Goal: Navigation & Orientation: Find specific page/section

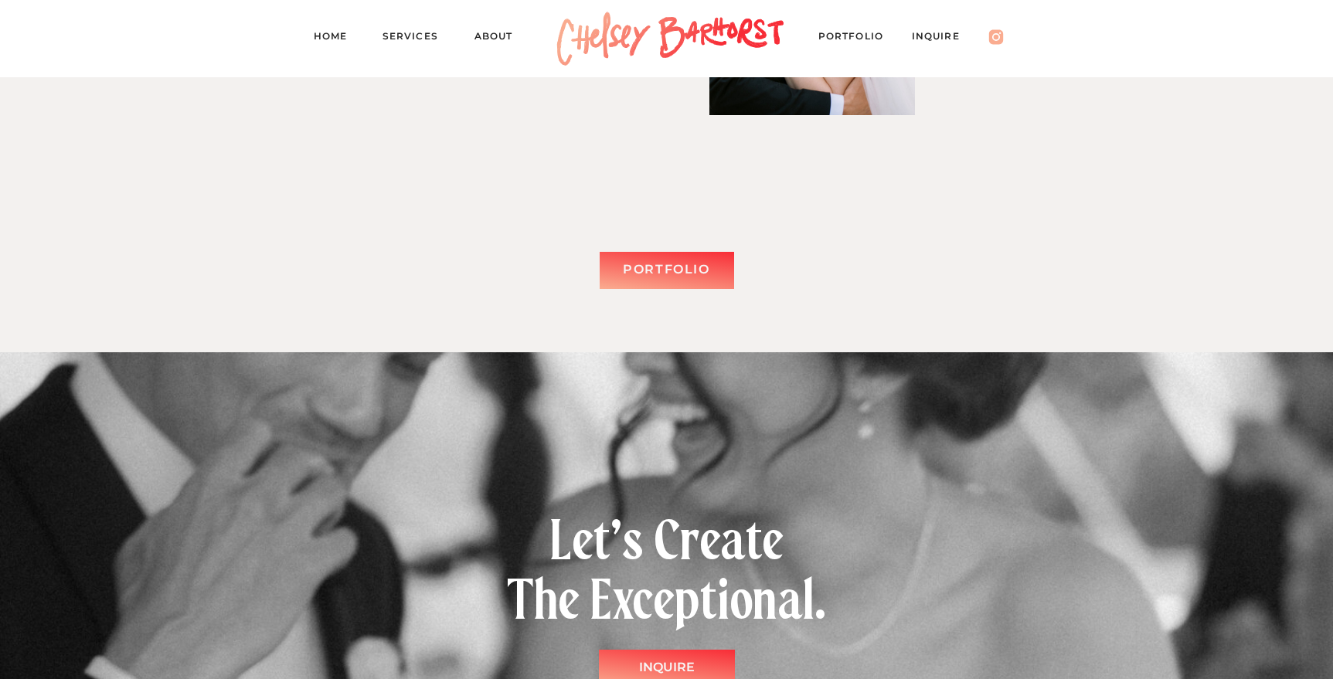
scroll to position [4130, 0]
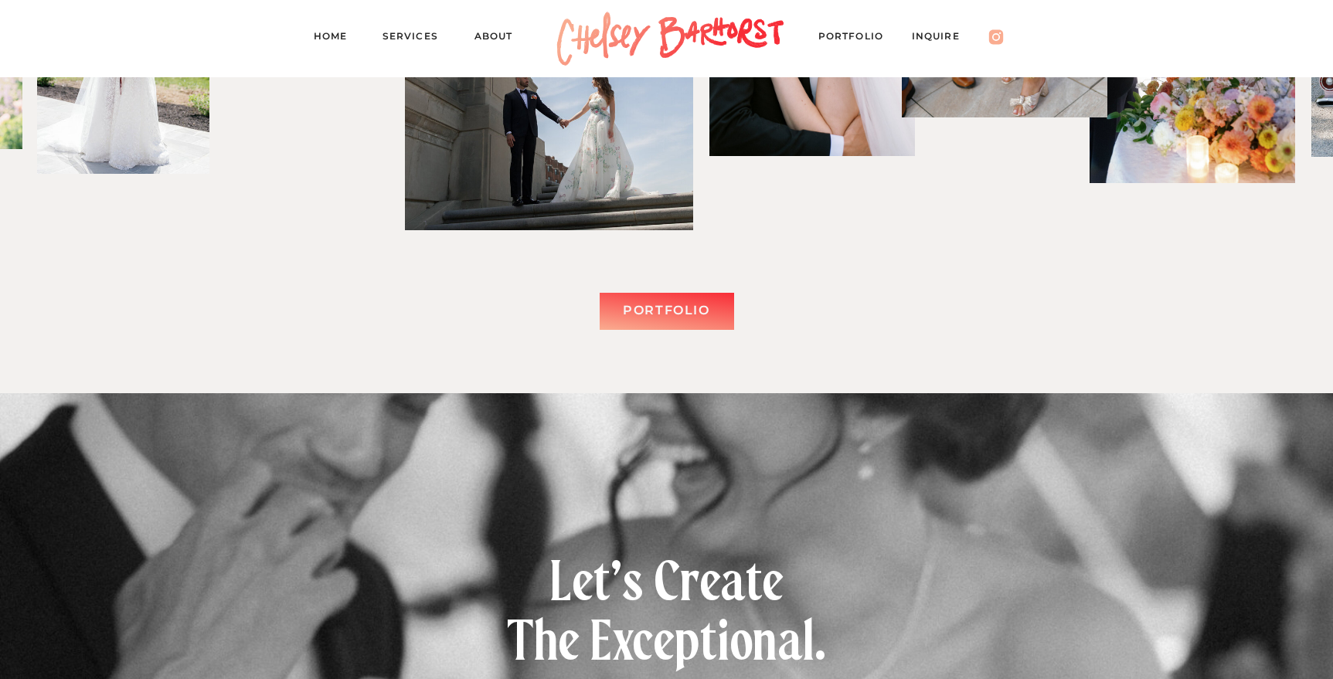
click at [668, 304] on div "Portfolio" at bounding box center [667, 311] width 116 height 22
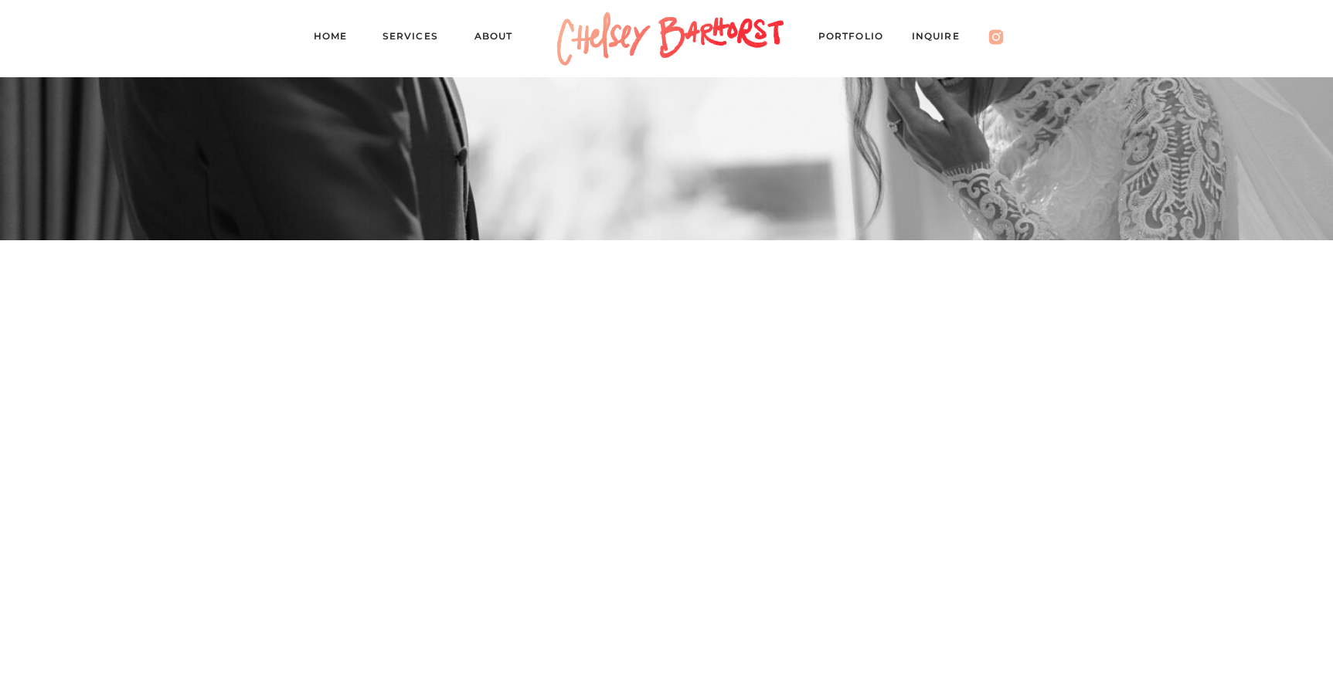
scroll to position [4933, 0]
